Goal: Task Accomplishment & Management: Use online tool/utility

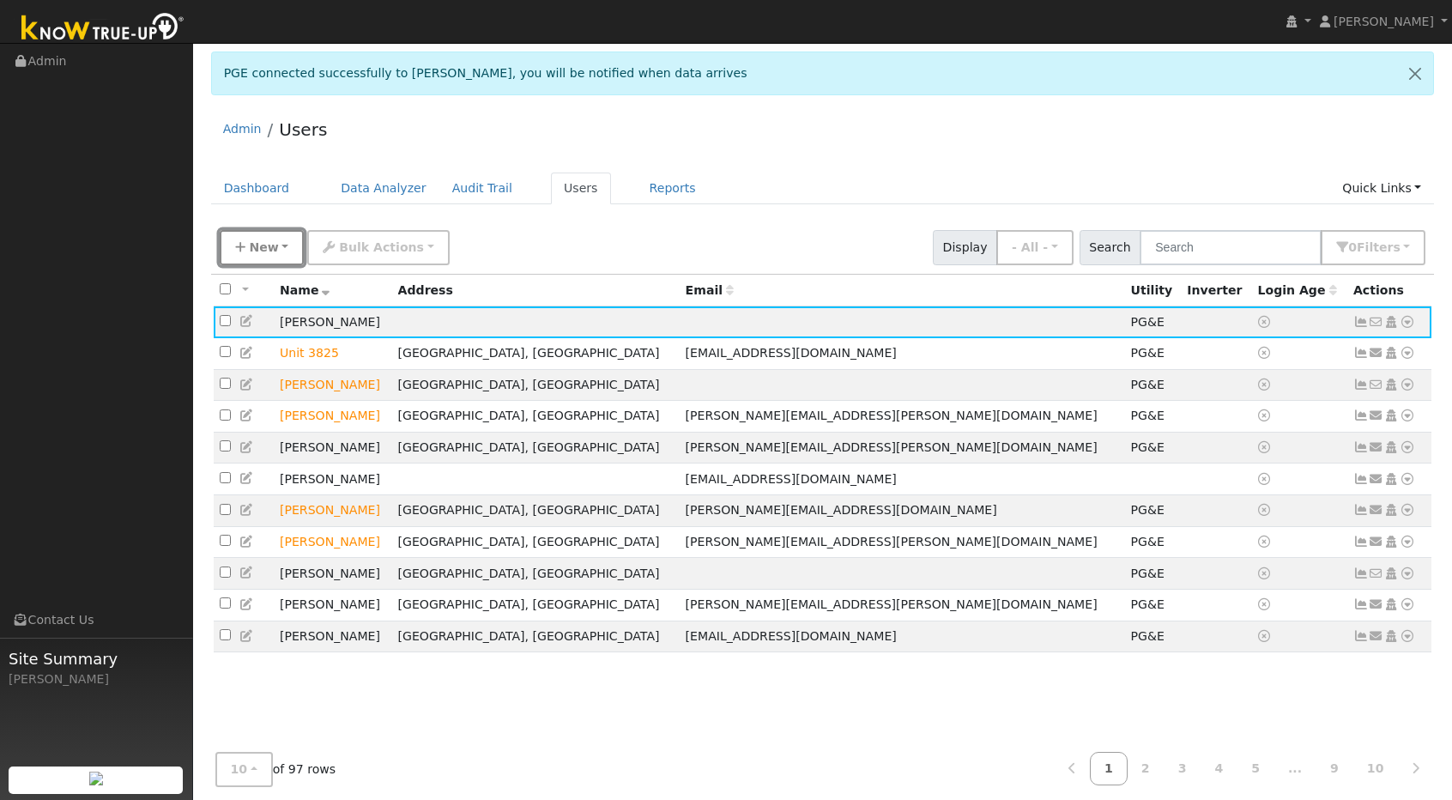
click at [268, 245] on span "New" at bounding box center [263, 247] width 29 height 14
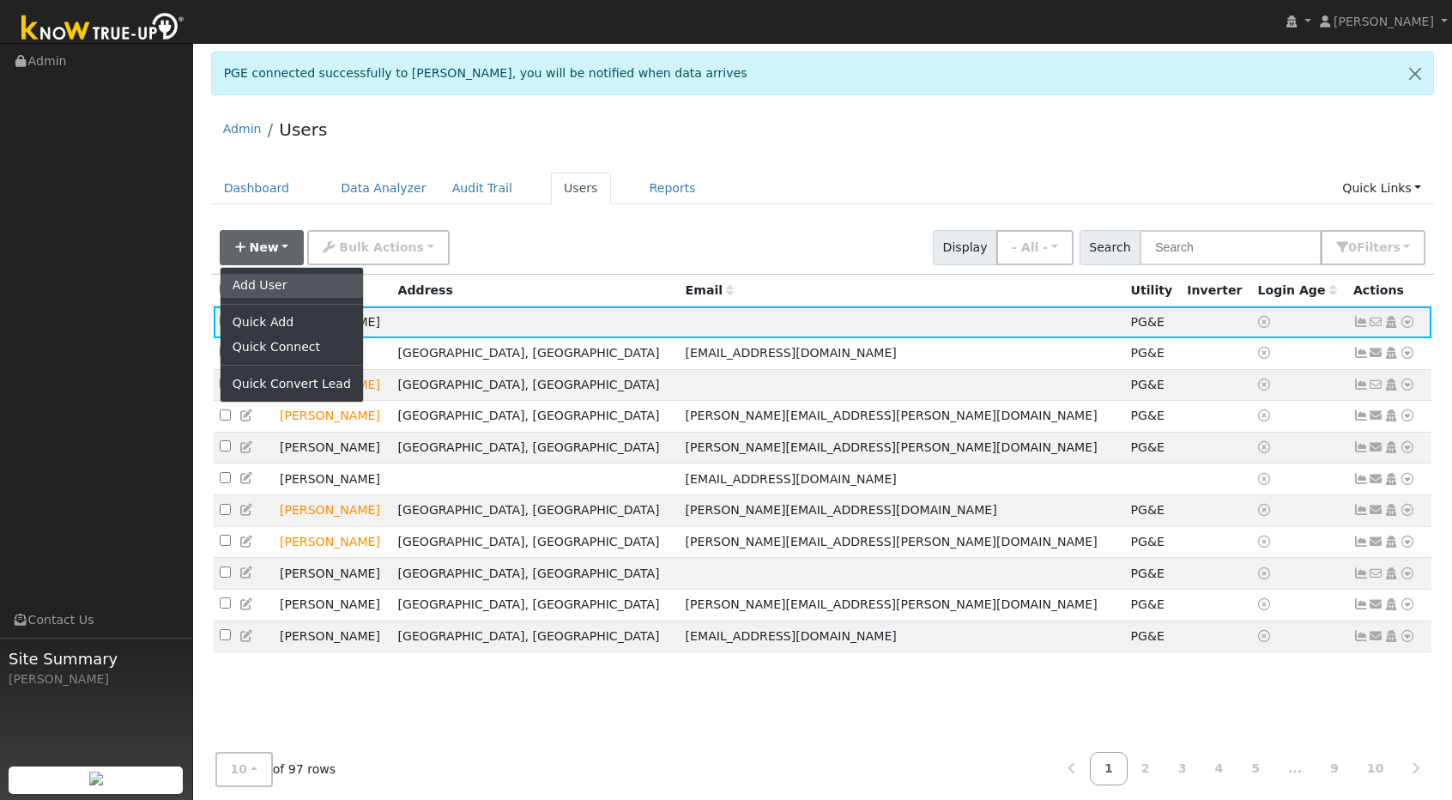
click at [266, 286] on link "Add User" at bounding box center [291, 286] width 142 height 24
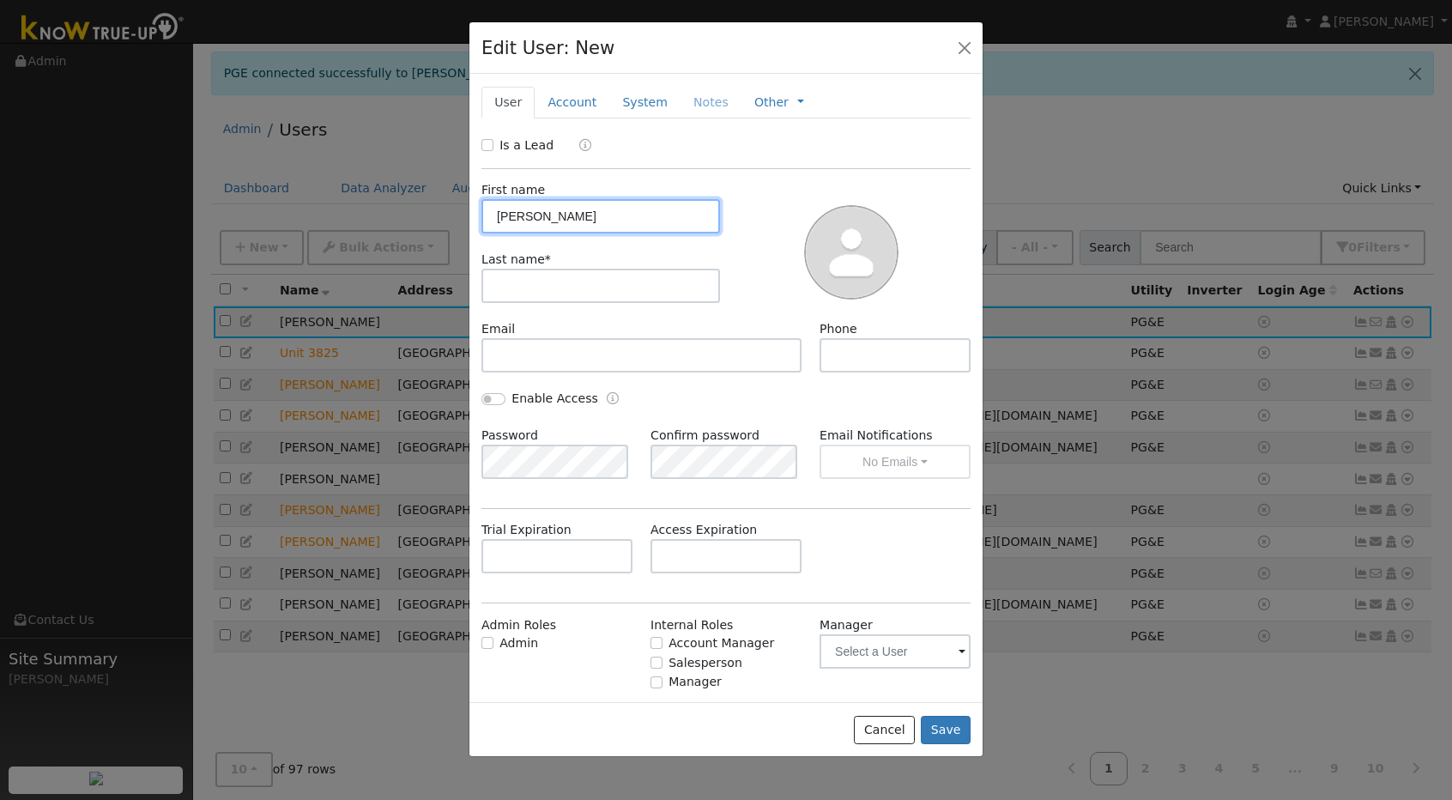
type input "Alisson"
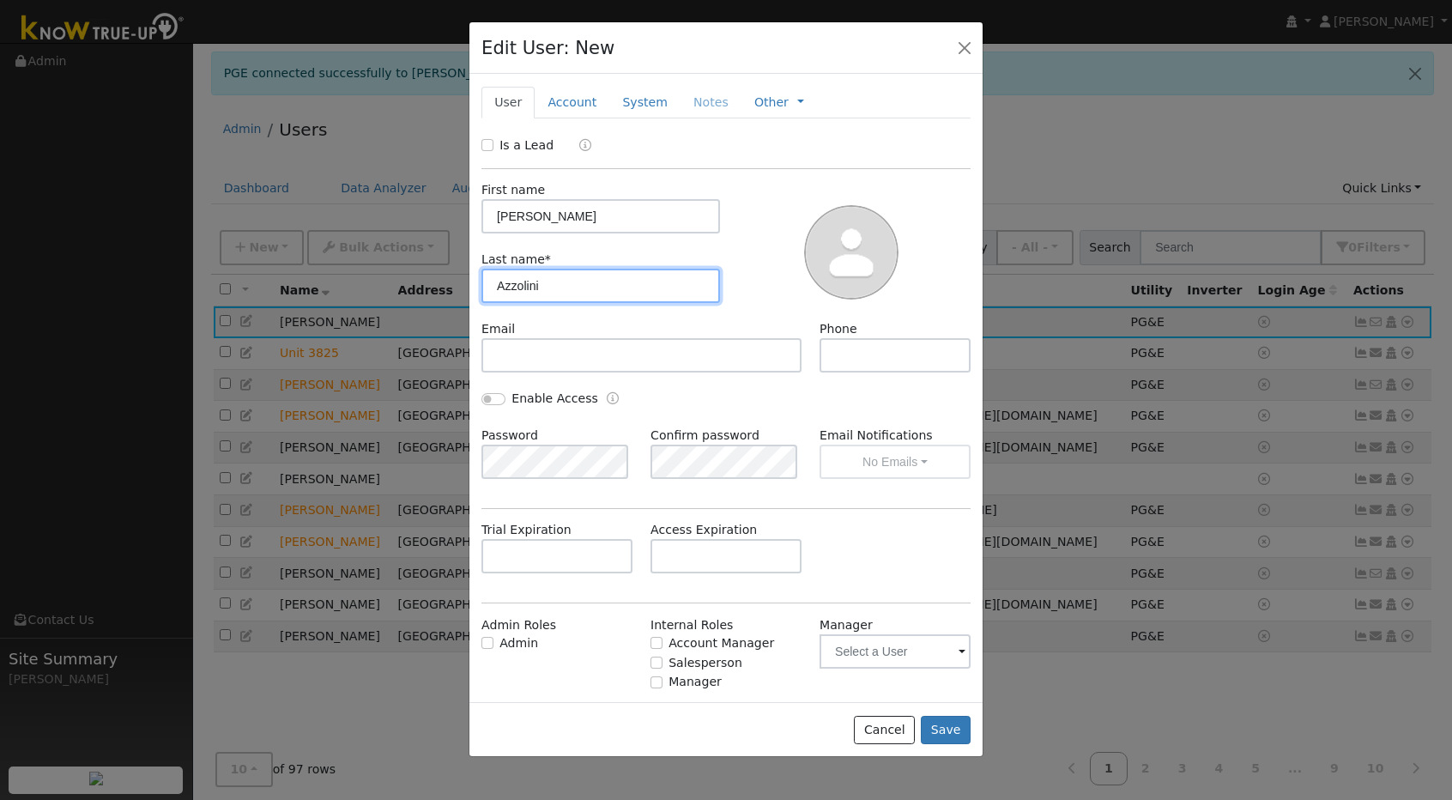
type input "Azzolini"
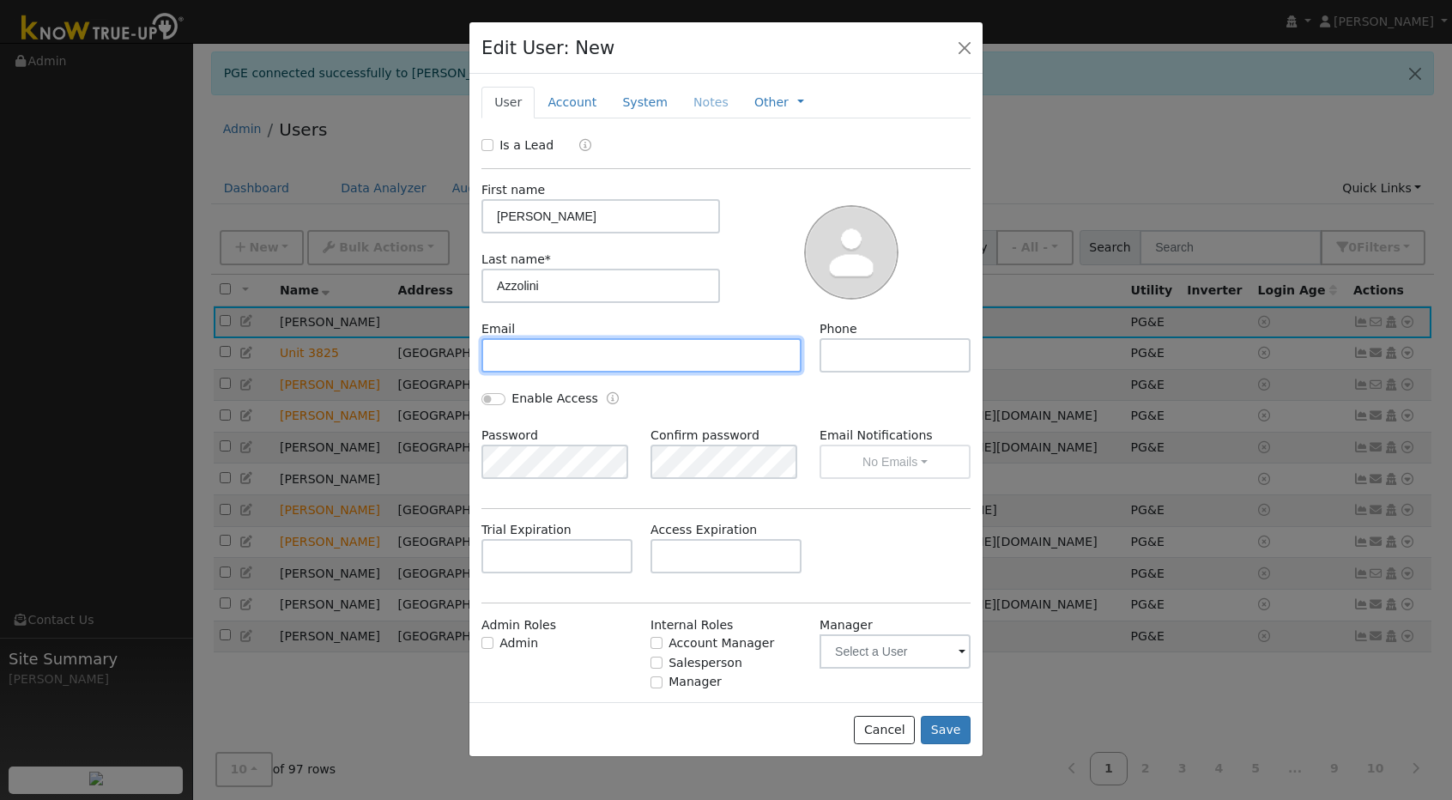
paste input "[EMAIL_ADDRESS][DOMAIN_NAME]"
type input "[EMAIL_ADDRESS][DOMAIN_NAME]"
click at [643, 98] on link "System" at bounding box center [644, 103] width 71 height 32
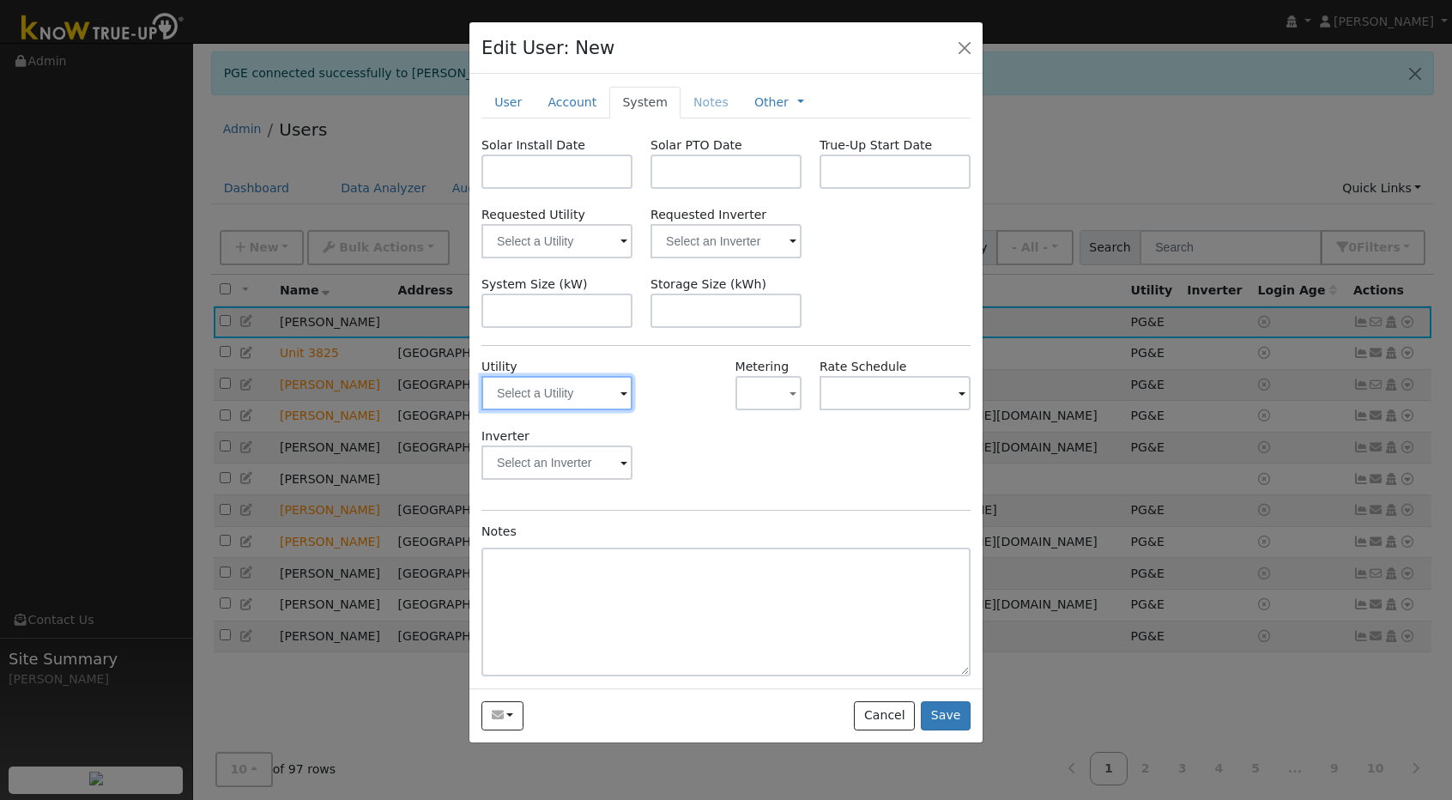
click at [601, 401] on input "text" at bounding box center [556, 393] width 151 height 34
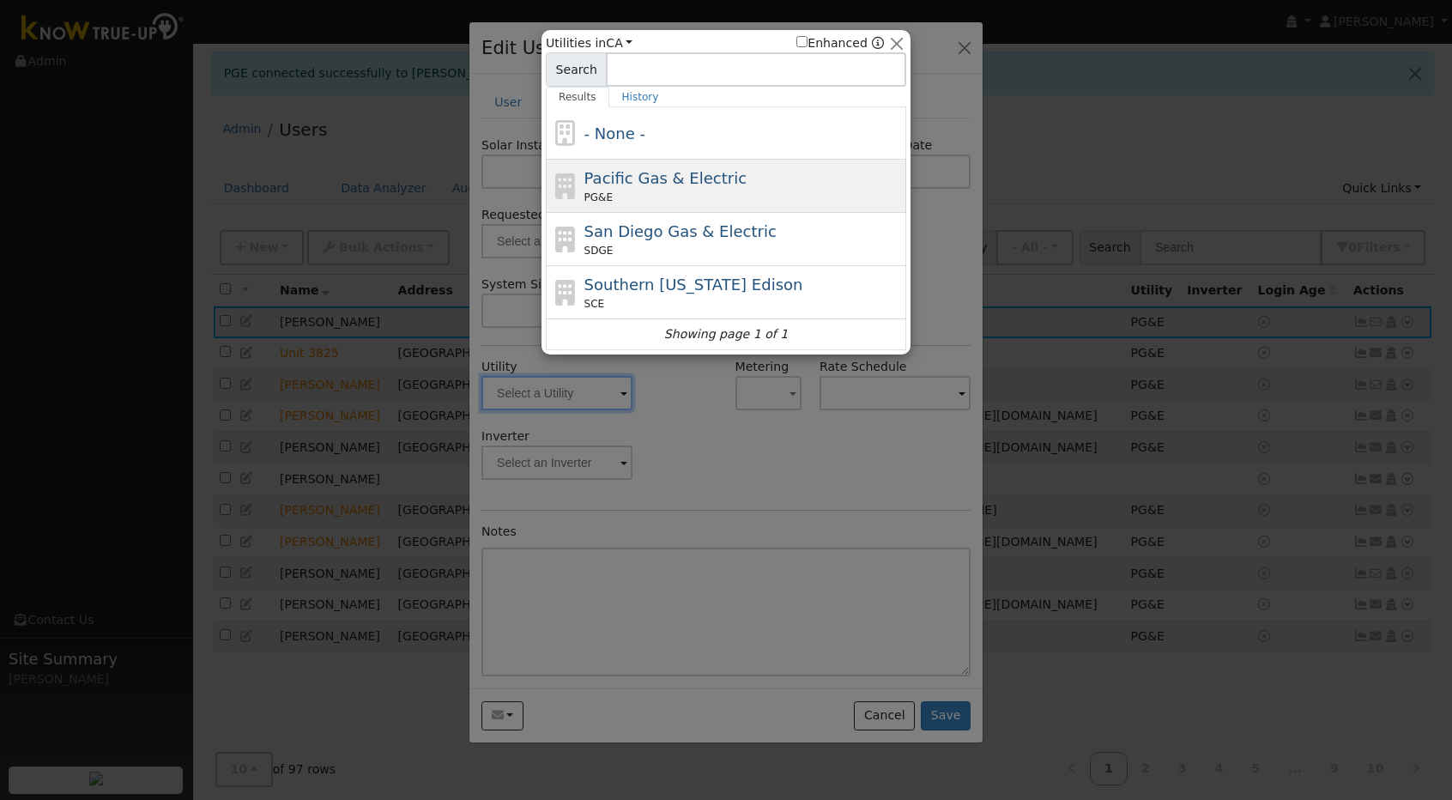
click at [680, 193] on div "PG&E" at bounding box center [743, 197] width 318 height 15
type input "PG&E"
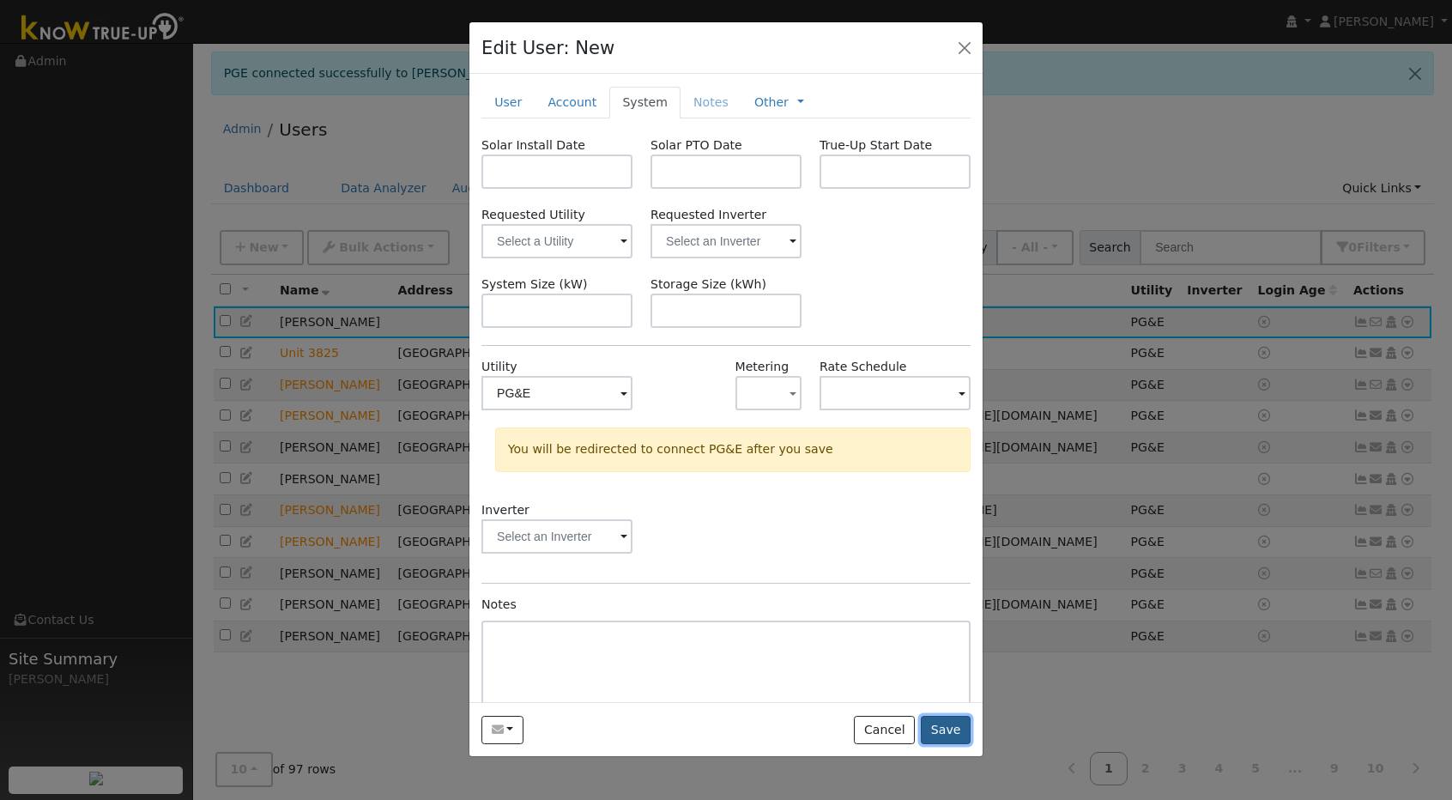
click at [942, 727] on button "Save" at bounding box center [946, 730] width 50 height 29
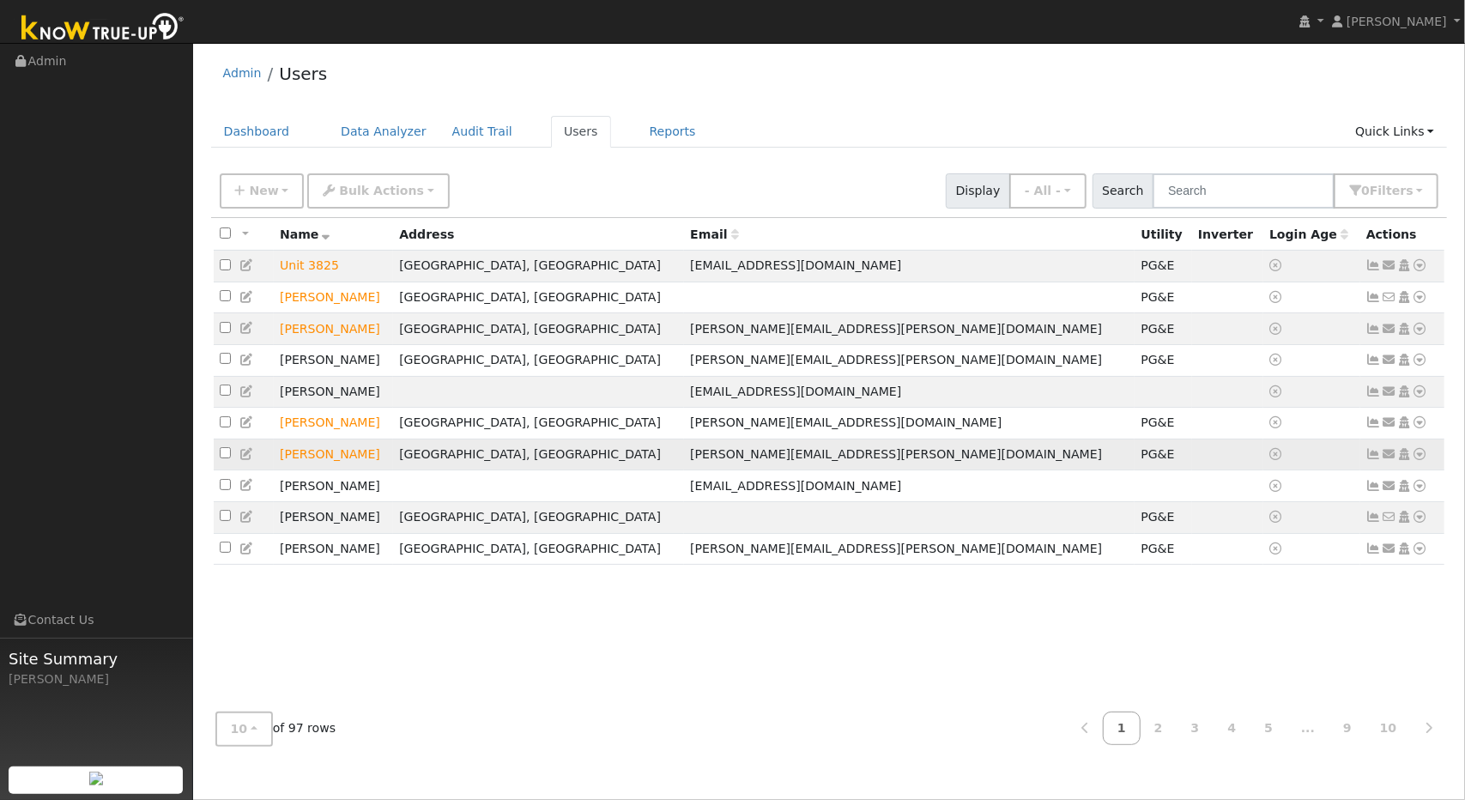
click at [1419, 460] on icon at bounding box center [1419, 454] width 15 height 12
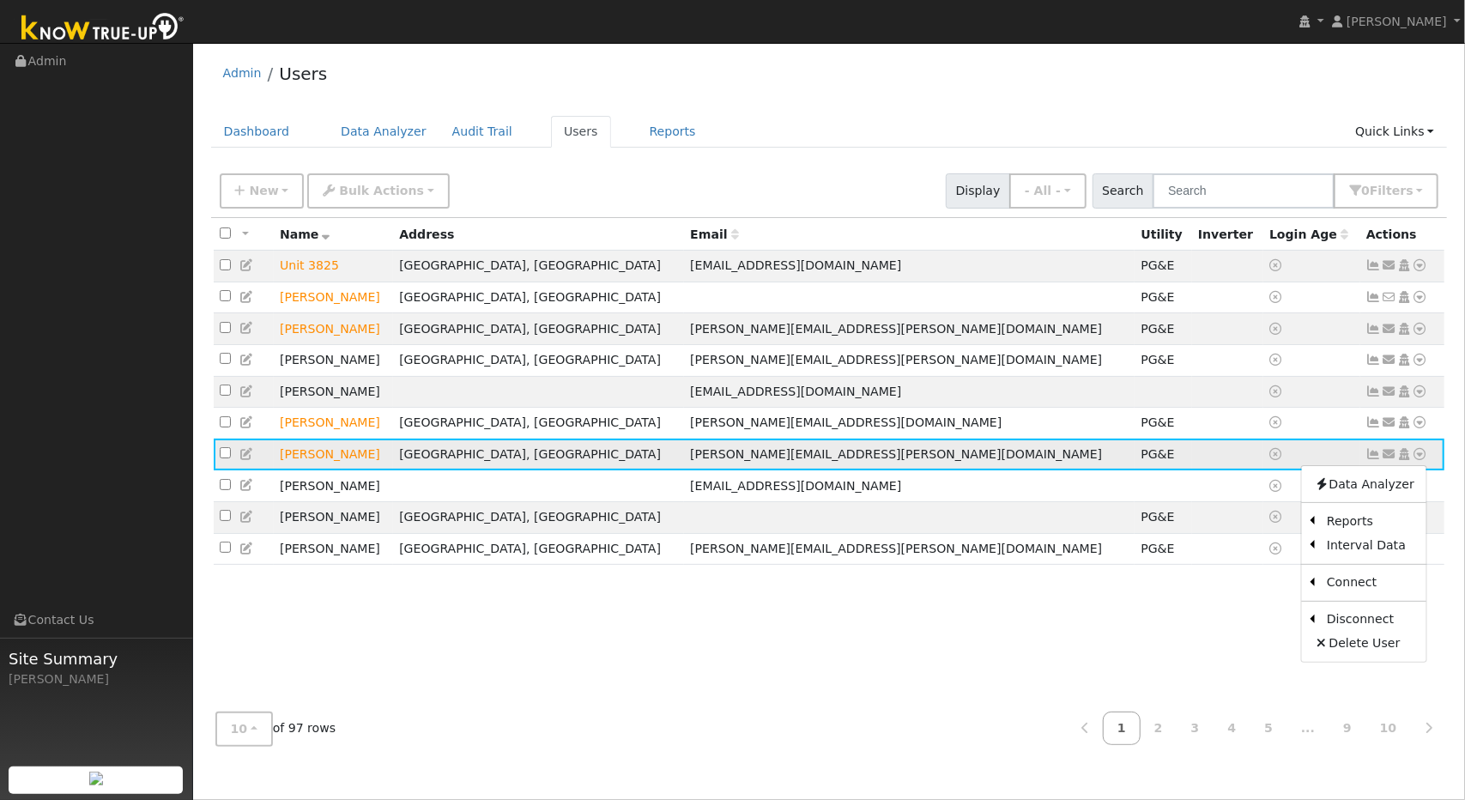
click at [1420, 459] on icon at bounding box center [1419, 454] width 15 height 12
click at [728, 619] on div "All None All on page None on page Name Address Email Utility Inverter Login Age…" at bounding box center [829, 458] width 1236 height 480
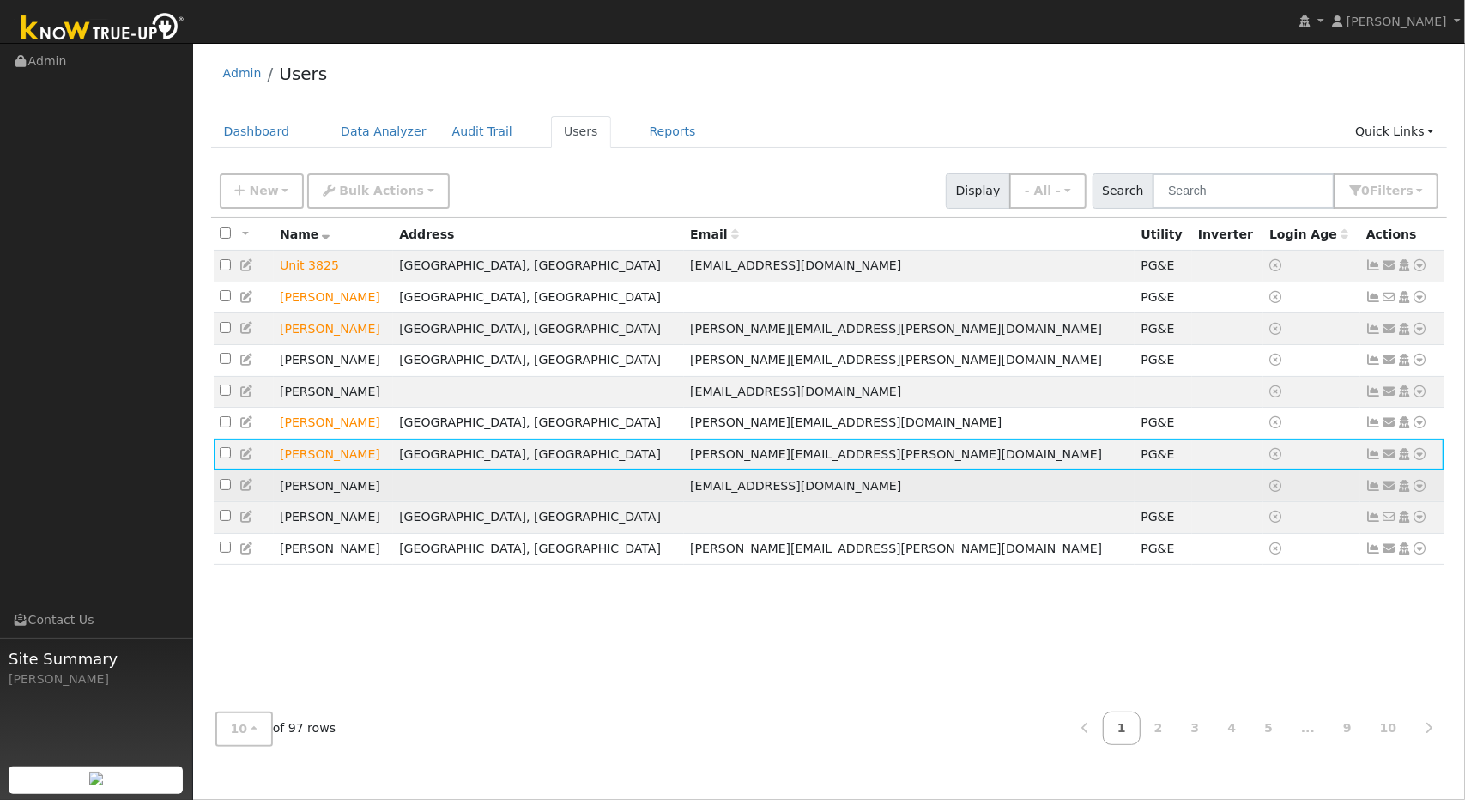
click at [1422, 486] on icon at bounding box center [1419, 486] width 15 height 12
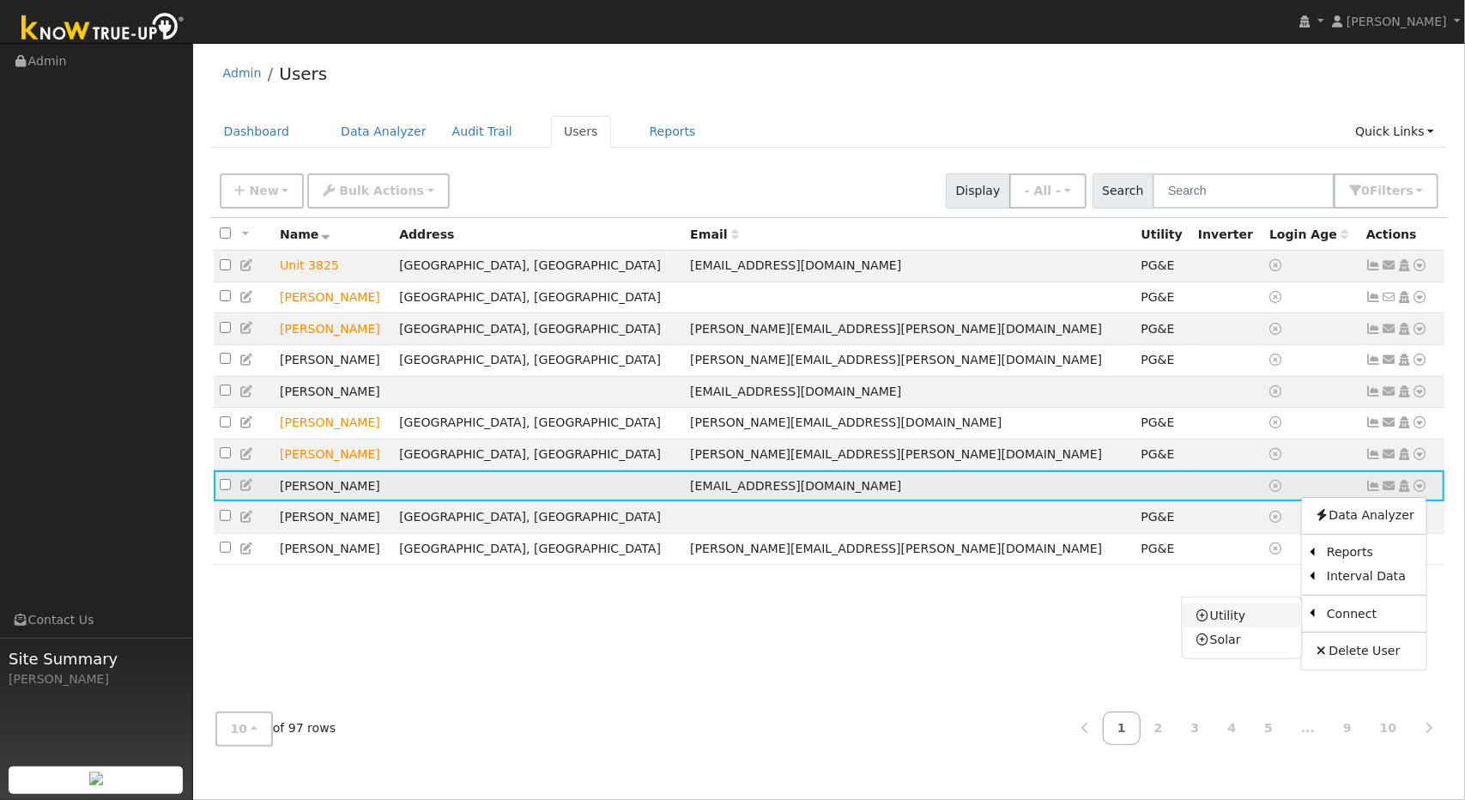
click at [1254, 624] on link "Utility" at bounding box center [1241, 615] width 119 height 24
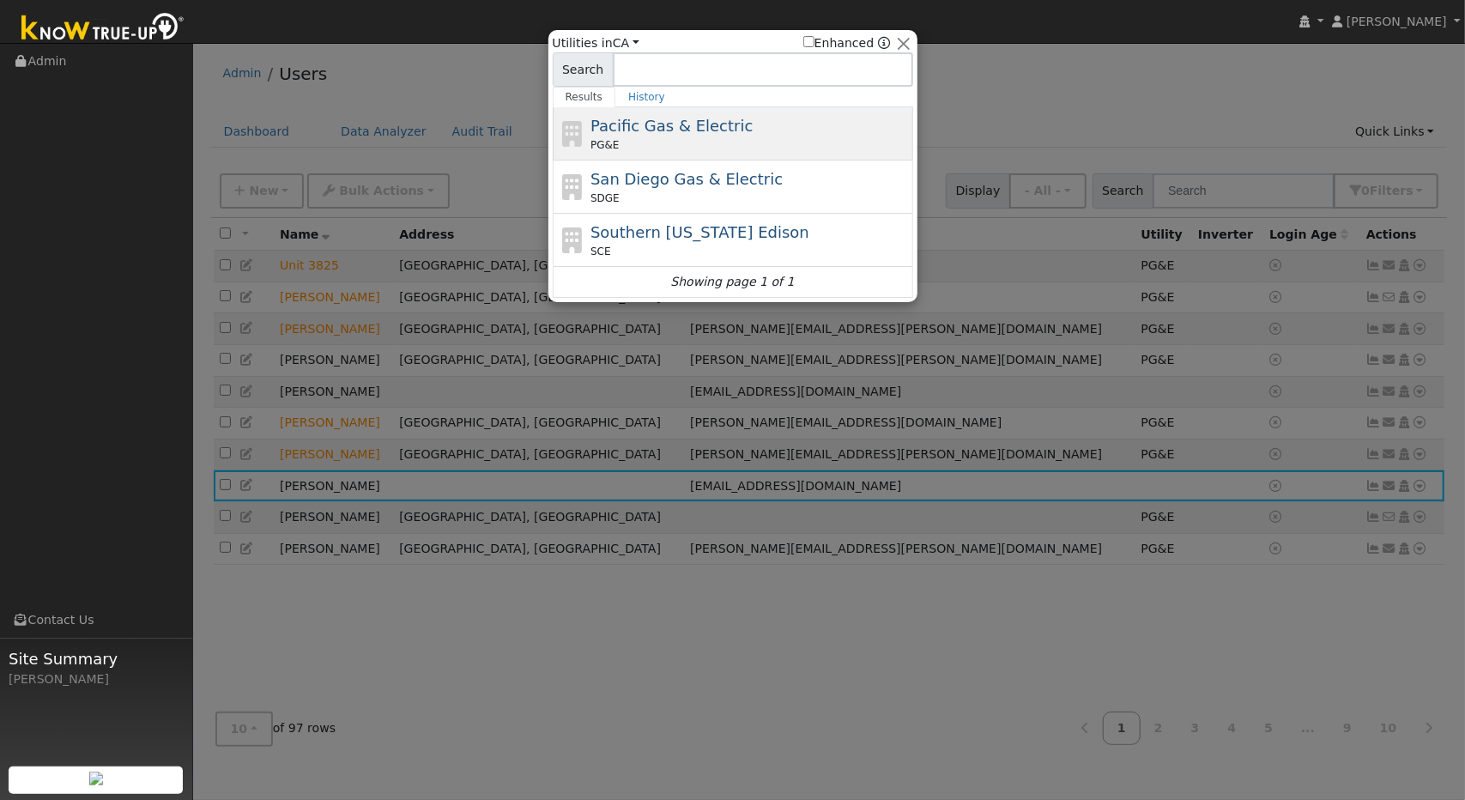
click at [650, 117] on span "Pacific Gas & Electric" at bounding box center [671, 126] width 162 height 18
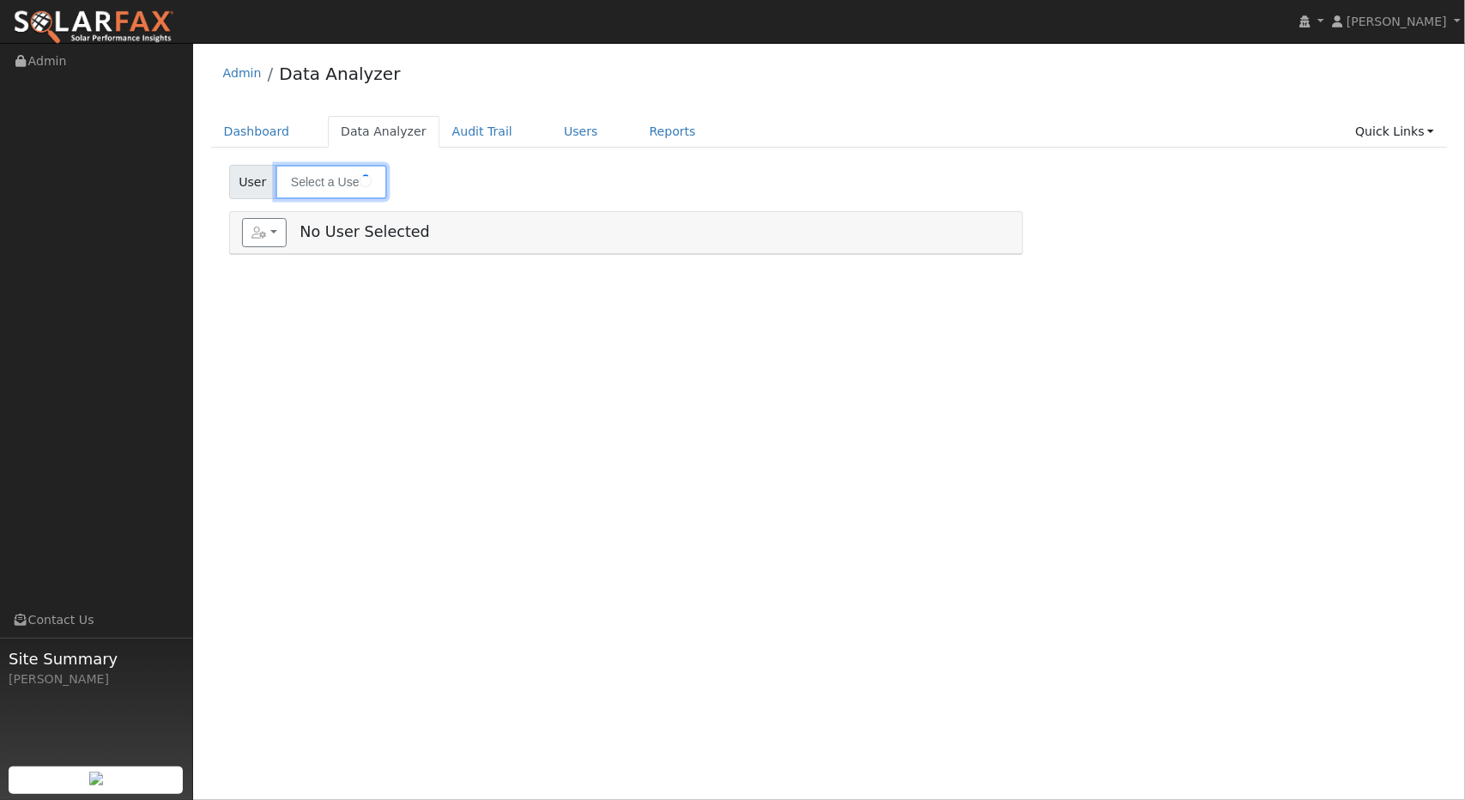
type input "[PERSON_NAME]"
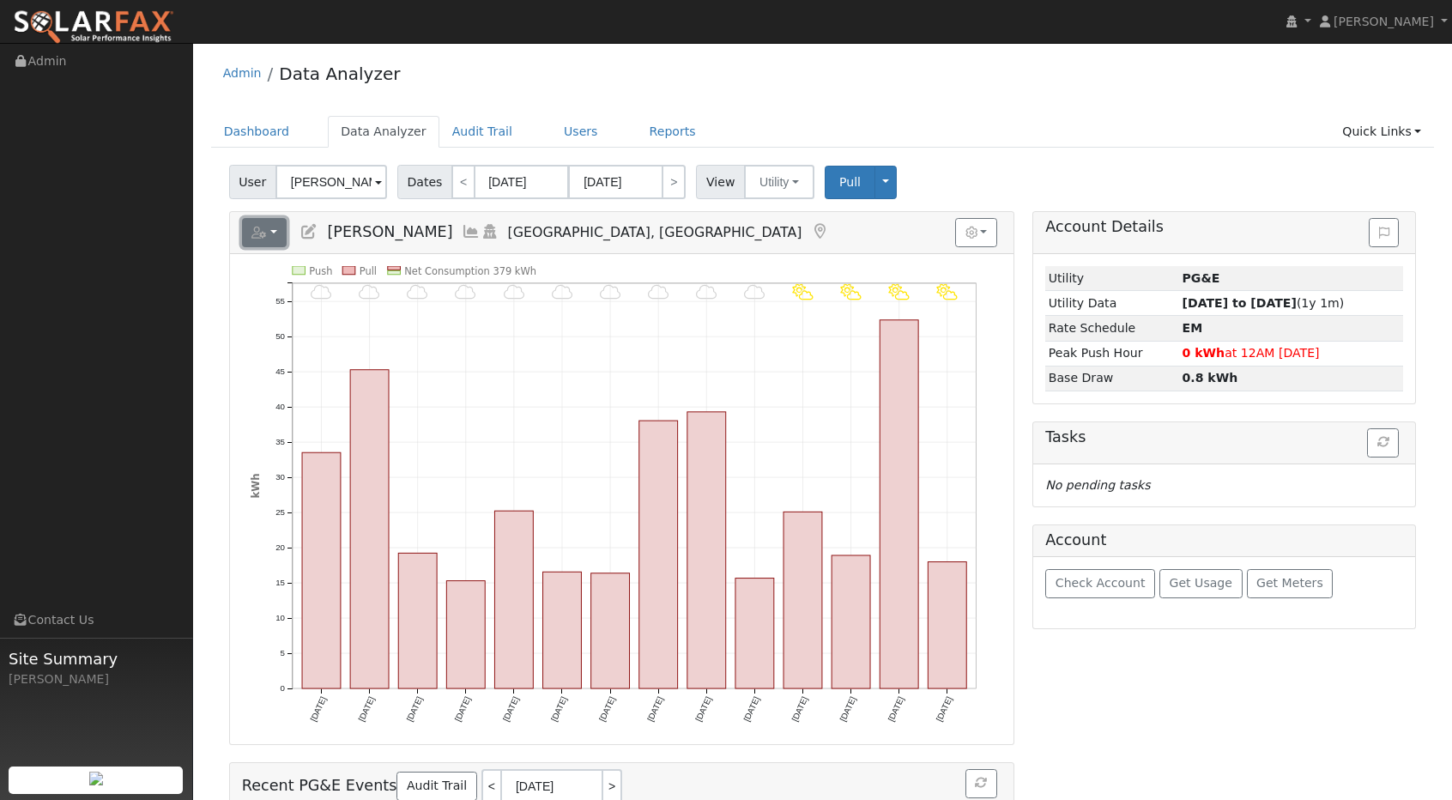
click at [280, 231] on button "button" at bounding box center [264, 232] width 45 height 29
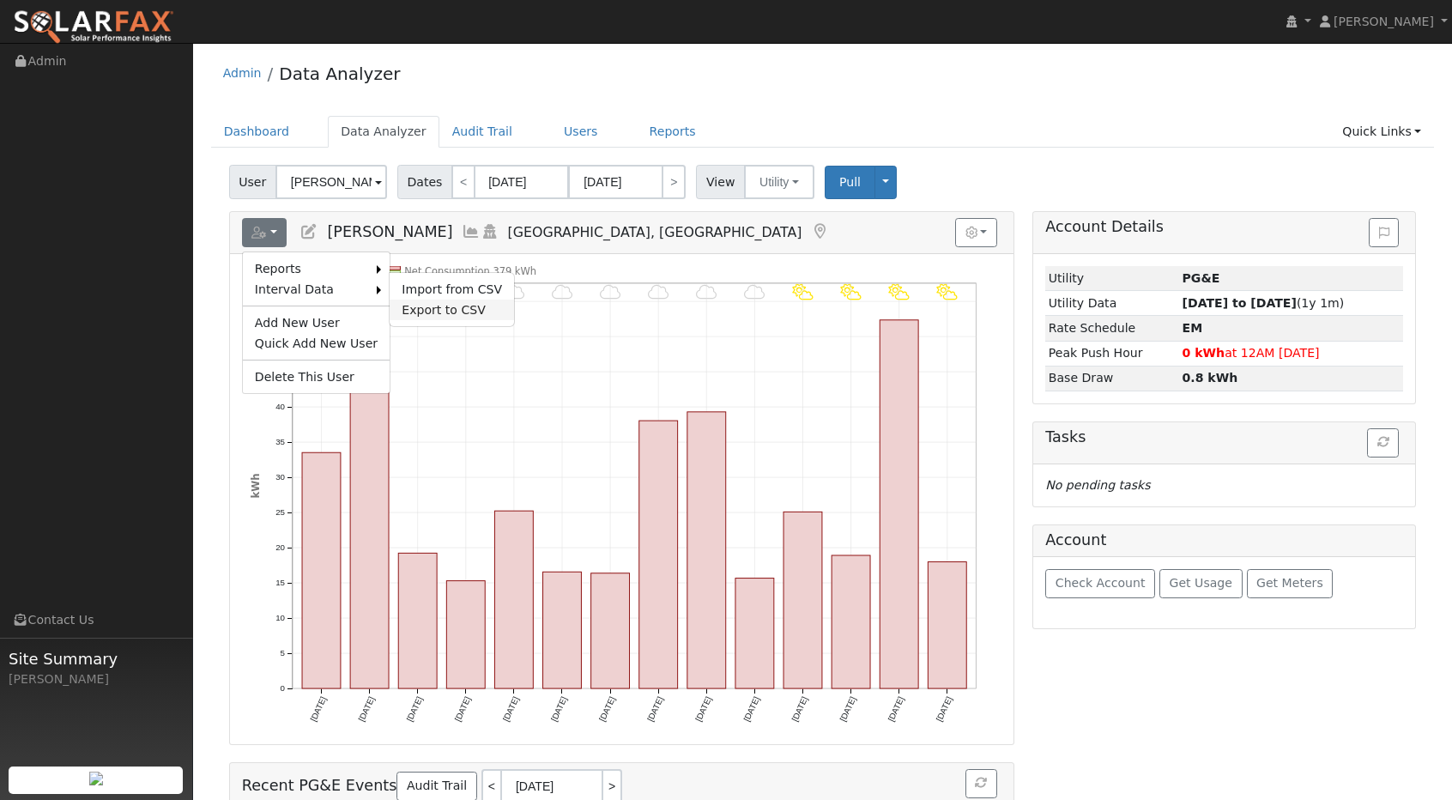
click at [403, 299] on link "Export to CSV" at bounding box center [452, 309] width 124 height 21
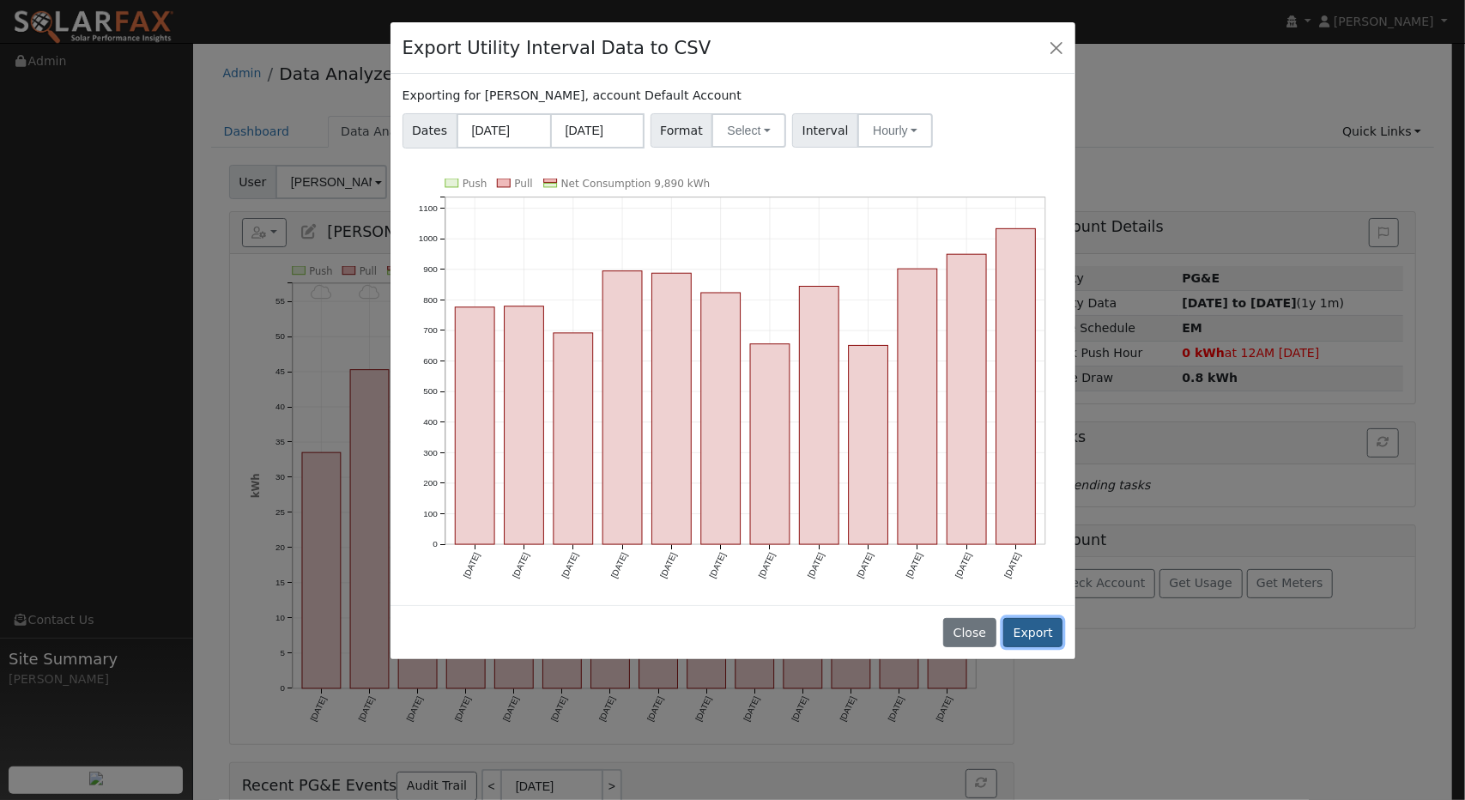
click at [1045, 627] on button "Export" at bounding box center [1032, 632] width 59 height 29
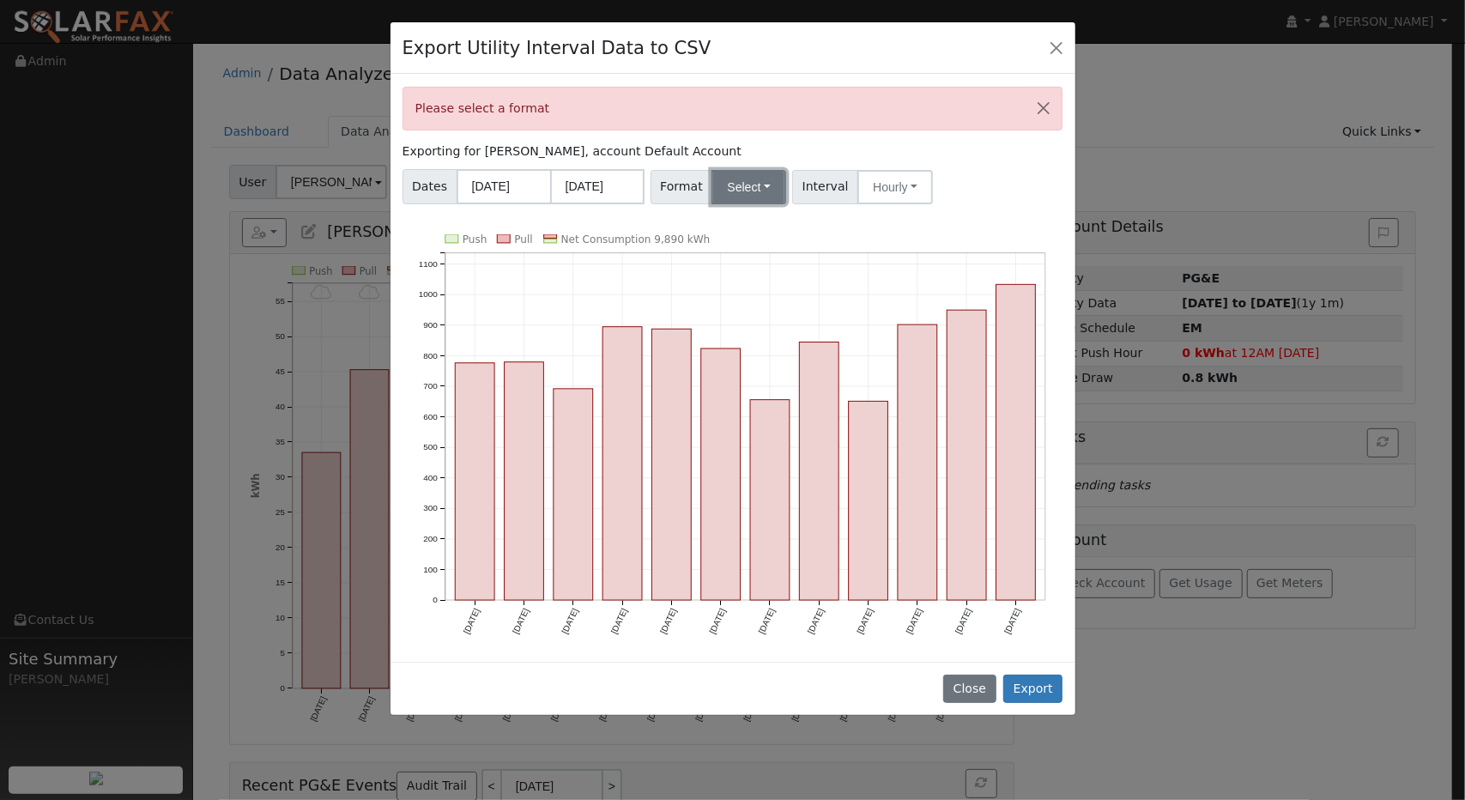
click at [754, 187] on button "Select" at bounding box center [748, 187] width 75 height 34
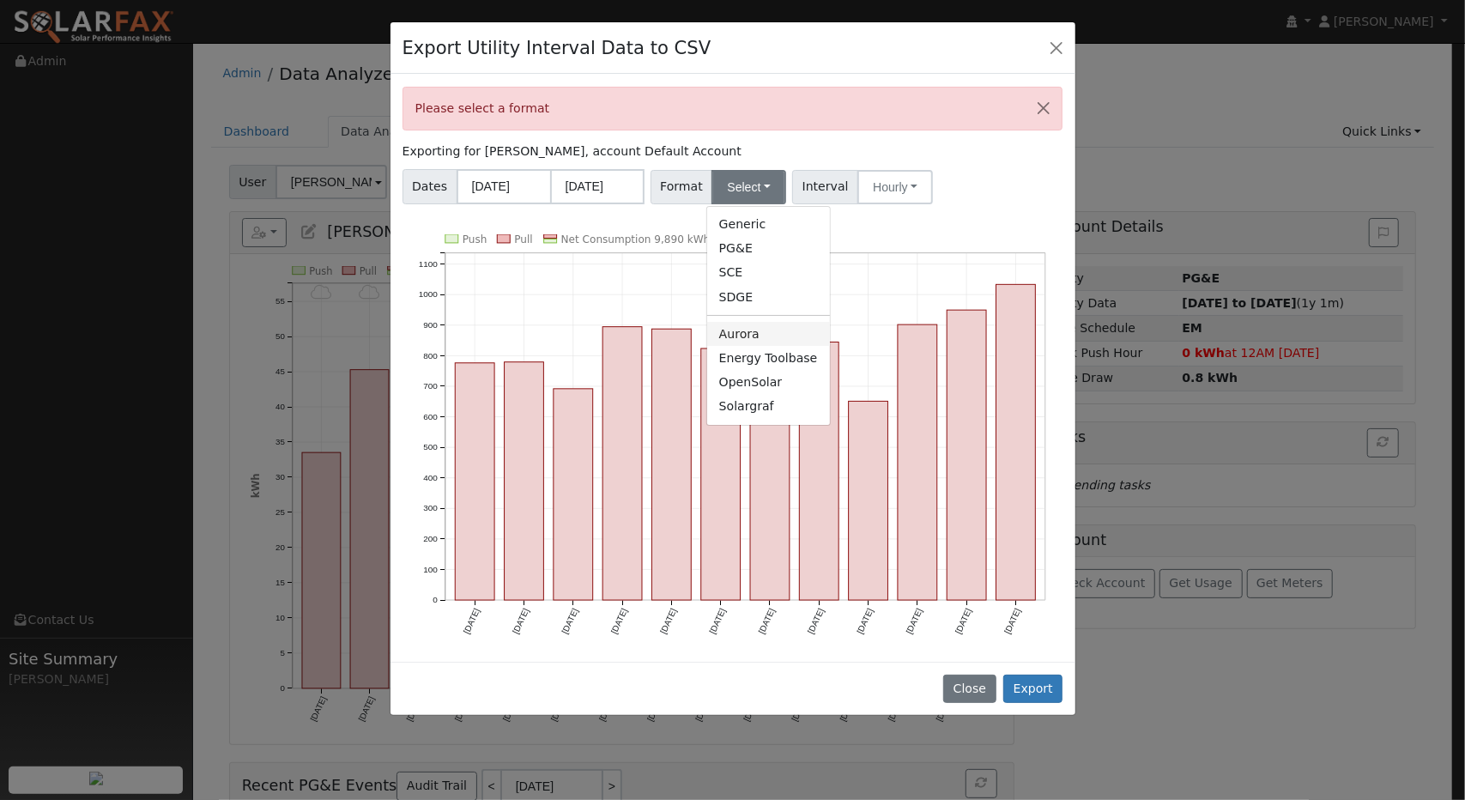
click at [760, 333] on link "Aurora" at bounding box center [768, 334] width 123 height 24
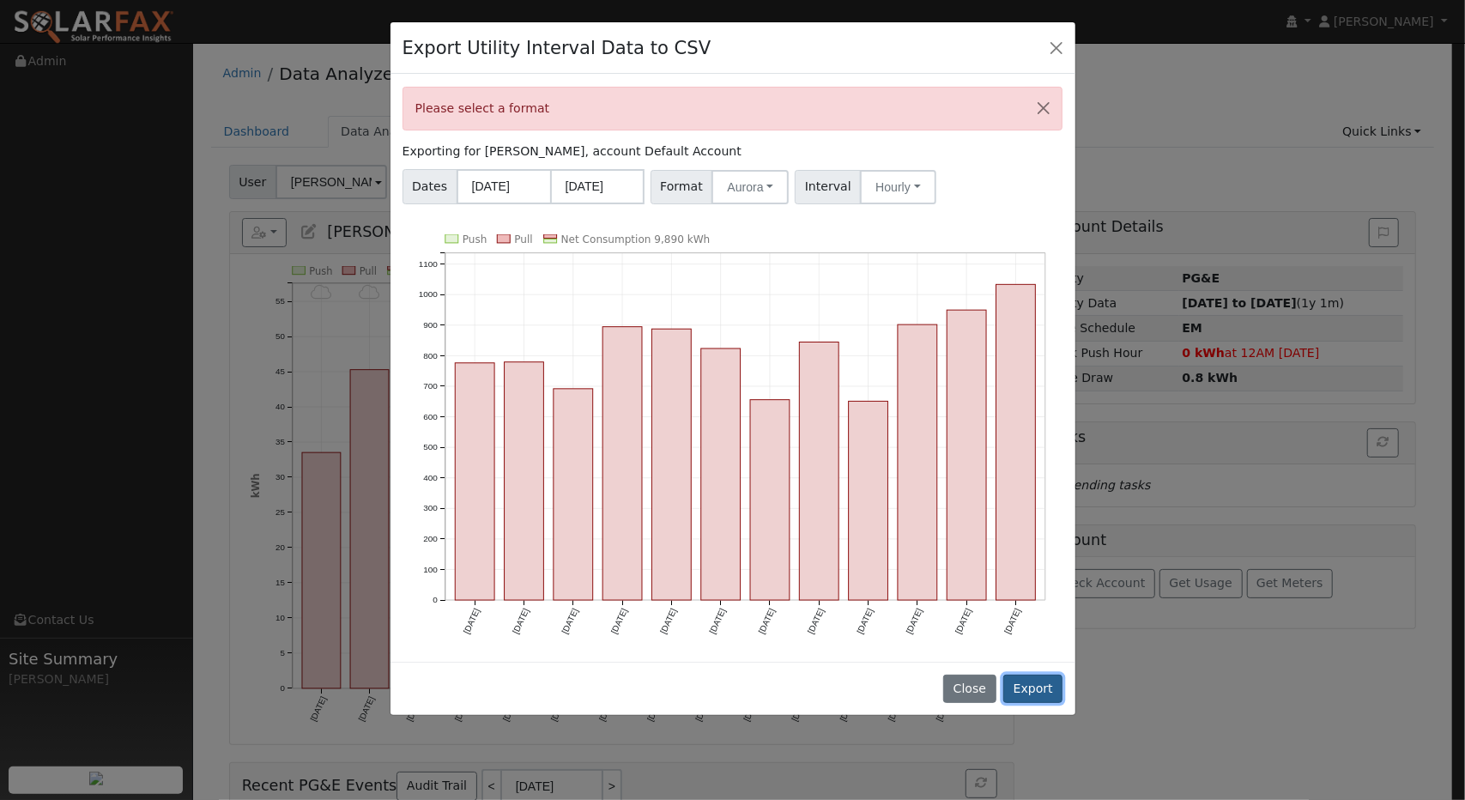
click at [1045, 674] on button "Export" at bounding box center [1032, 688] width 59 height 29
